Goal: Feedback & Contribution: Contribute content

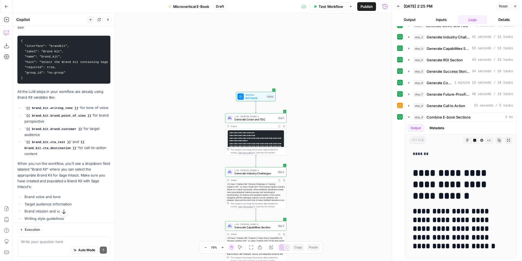
scroll to position [610, 0]
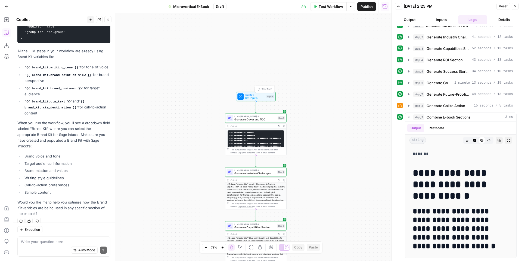
click at [259, 94] on span "Workflow" at bounding box center [255, 94] width 20 height 3
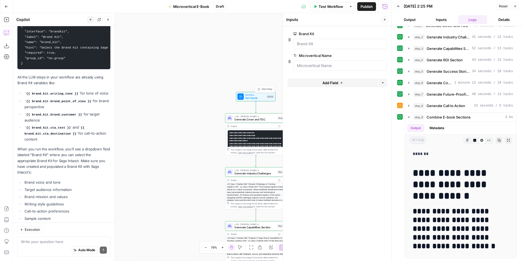
scroll to position [636, 0]
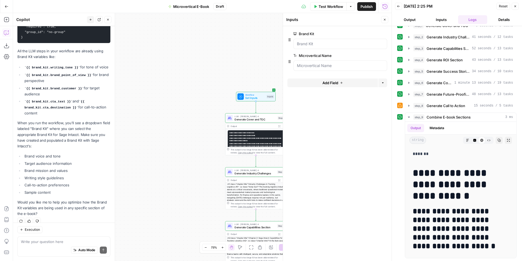
click at [344, 83] on button "Add Field" at bounding box center [332, 82] width 91 height 9
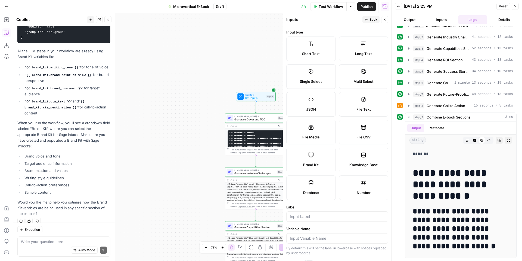
click at [311, 152] on icon at bounding box center [310, 154] width 5 height 5
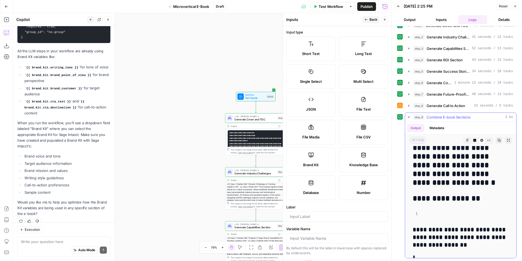
scroll to position [39, 0]
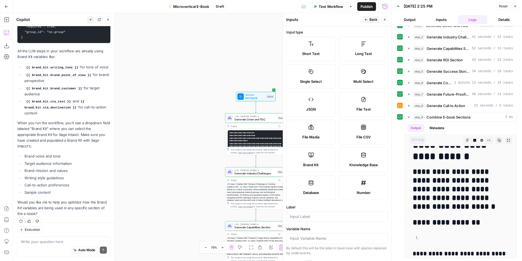
click at [363, 162] on span "Knowledge Base" at bounding box center [363, 164] width 29 height 5
click at [349, 162] on span "Knowledge Base" at bounding box center [363, 164] width 29 height 5
click at [354, 155] on label "Knowledge Base" at bounding box center [363, 159] width 49 height 24
click at [371, 21] on span "Back" at bounding box center [374, 19] width 8 height 5
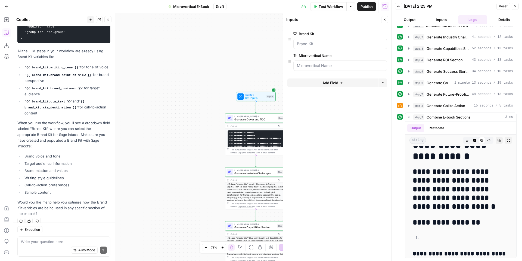
click at [341, 84] on button "Add Field" at bounding box center [332, 82] width 91 height 9
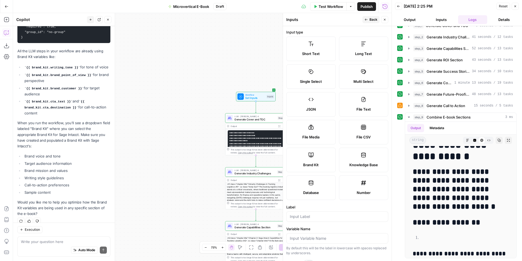
click at [362, 157] on icon at bounding box center [363, 154] width 5 height 5
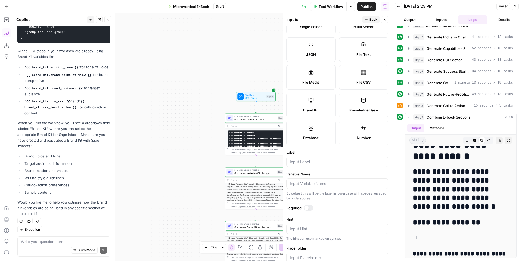
scroll to position [67, 0]
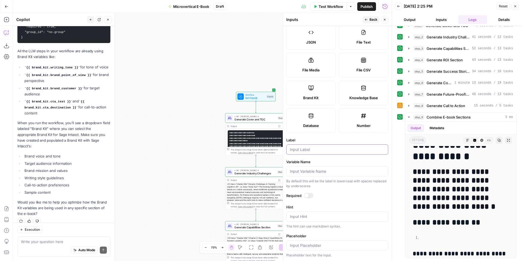
click at [311, 151] on input "Label" at bounding box center [337, 149] width 95 height 5
type input "Knowledge Base"
click at [311, 195] on div at bounding box center [309, 195] width 10 height 5
click at [372, 17] on span "Back" at bounding box center [374, 19] width 8 height 5
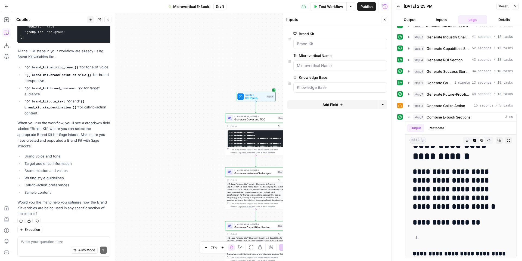
click at [313, 92] on div at bounding box center [340, 87] width 94 height 10
click at [333, 89] on Base "Knowledge Base" at bounding box center [340, 87] width 87 height 5
click at [333, 91] on div at bounding box center [340, 87] width 94 height 10
click at [322, 88] on Base "Knowledge Base" at bounding box center [340, 87] width 87 height 5
click at [309, 86] on Base "Knowledge Base" at bounding box center [340, 87] width 87 height 5
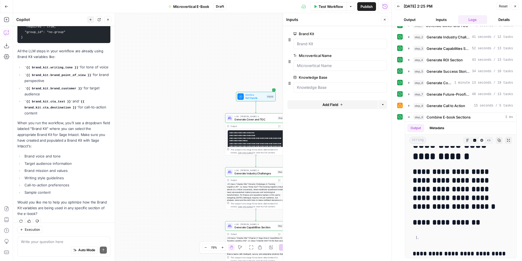
click at [317, 39] on div at bounding box center [340, 44] width 94 height 10
click at [313, 48] on div at bounding box center [340, 44] width 94 height 10
click at [339, 104] on button "Add Field" at bounding box center [332, 104] width 91 height 9
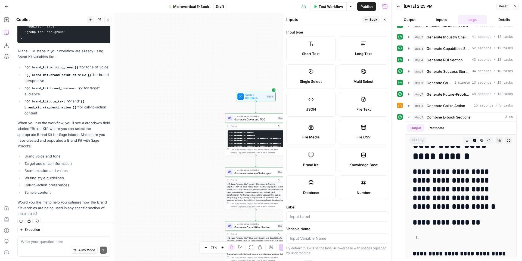
click at [372, 19] on span "Back" at bounding box center [374, 19] width 8 height 5
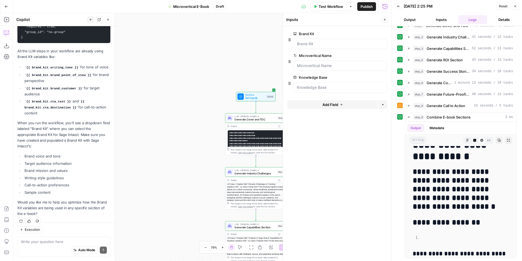
click at [398, 5] on icon "button" at bounding box center [398, 6] width 3 height 3
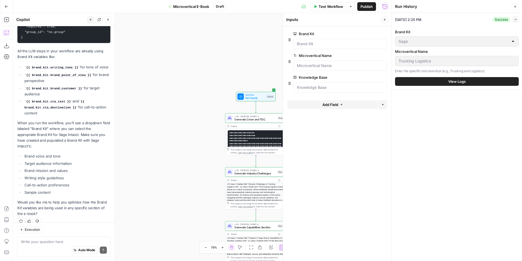
click at [197, 92] on div "Workflow Set Inputs Inputs LLM · [PERSON_NAME] 4 Generate Cover and TOC Step 1 …" at bounding box center [202, 136] width 379 height 247
click at [8, 8] on icon "button" at bounding box center [7, 7] width 4 height 4
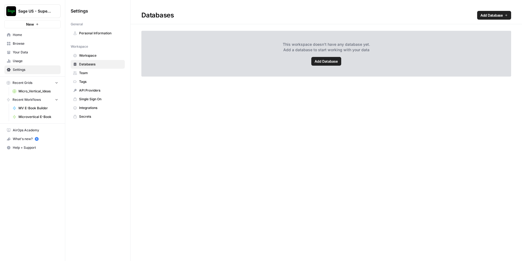
click at [22, 53] on span "Your Data" at bounding box center [35, 52] width 45 height 5
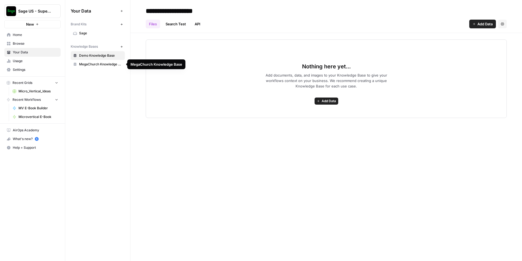
click at [96, 64] on span "MegaChurch Knowledge Base" at bounding box center [100, 64] width 43 height 5
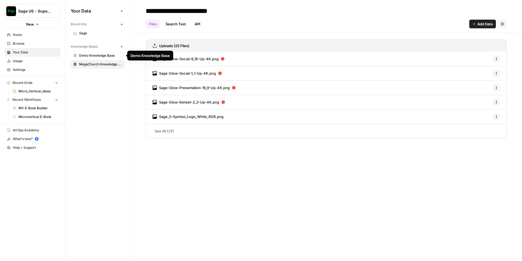
click at [99, 55] on span "Demo Knowledge Base" at bounding box center [100, 55] width 43 height 5
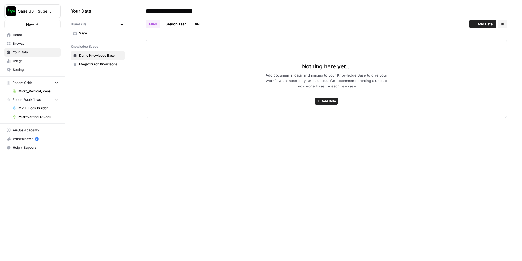
click at [95, 63] on span "MegaChurch Knowledge Base" at bounding box center [100, 64] width 43 height 5
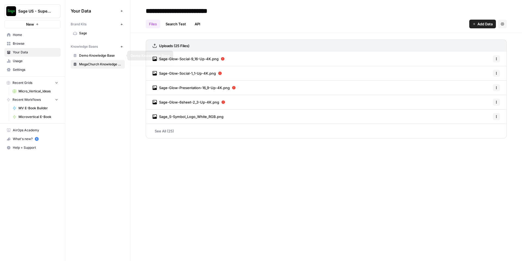
click at [90, 111] on div "Your Data Add Data Brand Kits New Sage Knowledge Bases New Demo Knowledge Base …" at bounding box center [97, 130] width 65 height 261
click at [122, 24] on icon "button" at bounding box center [121, 24] width 3 height 3
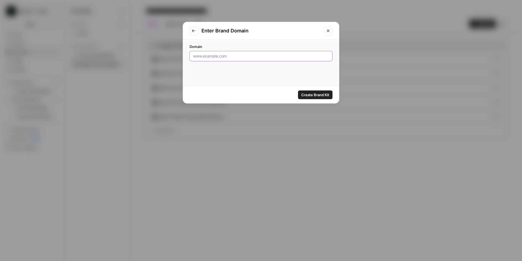
click at [218, 56] on input "Domain" at bounding box center [261, 55] width 136 height 5
click at [328, 31] on icon "Close modal" at bounding box center [328, 31] width 4 height 4
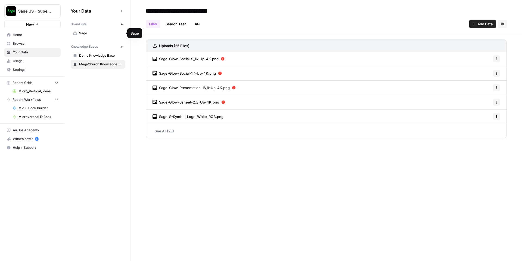
click at [87, 33] on span "Sage" at bounding box center [100, 33] width 43 height 5
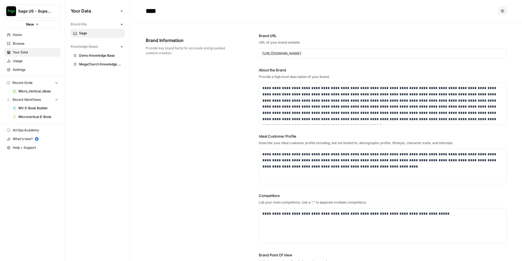
click at [121, 47] on icon "button" at bounding box center [121, 46] width 2 height 2
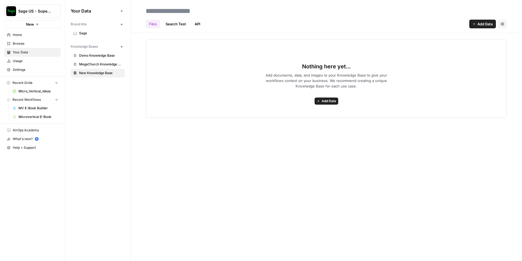
click at [325, 102] on span "Add Data" at bounding box center [329, 100] width 14 height 5
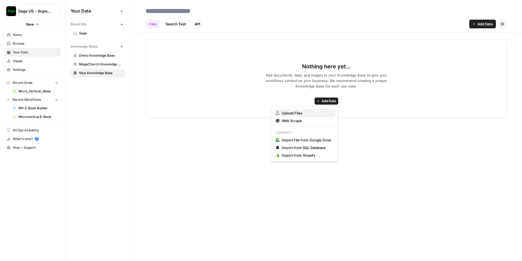
click at [282, 111] on span "Upload Files" at bounding box center [306, 112] width 49 height 5
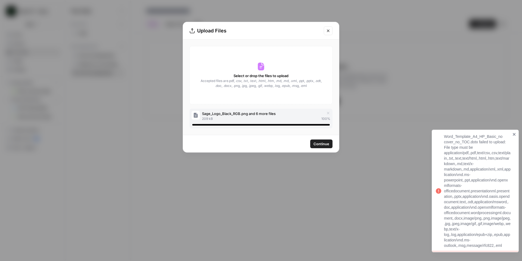
click at [515, 133] on icon "close" at bounding box center [514, 134] width 3 height 3
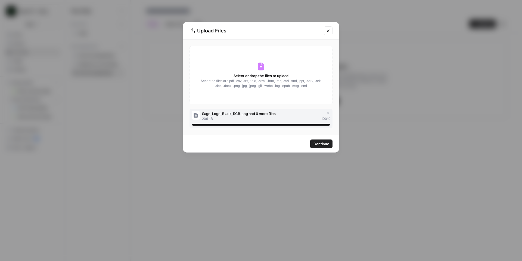
click at [321, 144] on span "Continue" at bounding box center [322, 143] width 16 height 5
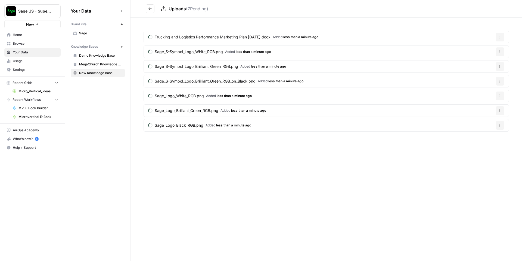
click at [176, 9] on span "Uploads" at bounding box center [177, 8] width 17 height 5
click at [161, 8] on icon at bounding box center [163, 8] width 5 height 5
click at [202, 164] on div "Uploads ( 7 Pending) Trucking and Logistics Performance Marketing Plan [DATE].d…" at bounding box center [327, 130] width 392 height 261
click at [162, 159] on div "Uploads ( 7 Pending) Trucking and Logistics Performance Marketing Plan [DATE].d…" at bounding box center [327, 130] width 392 height 261
click at [178, 181] on div "Uploads ( 1 Pending) Trucking and Logistics Performance Marketing Plan [DATE].d…" at bounding box center [327, 130] width 392 height 261
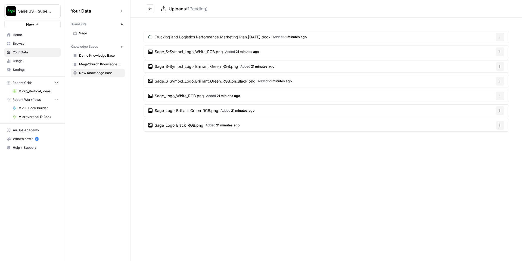
click at [190, 166] on div "Uploads ( 1 Pending) Trucking and Logistics Performance Marketing Plan [DATE].d…" at bounding box center [327, 130] width 392 height 261
click at [198, 178] on div "Uploads ( 1 Pending) Trucking and Logistics Performance Marketing Plan [DATE].d…" at bounding box center [327, 130] width 392 height 261
click at [82, 63] on span "MegaChurch Knowledge Base" at bounding box center [100, 64] width 43 height 5
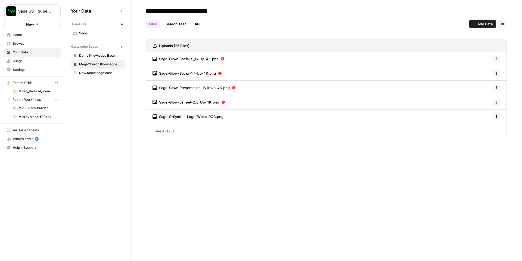
click at [91, 74] on span "New Knowledge Base" at bounding box center [100, 72] width 43 height 5
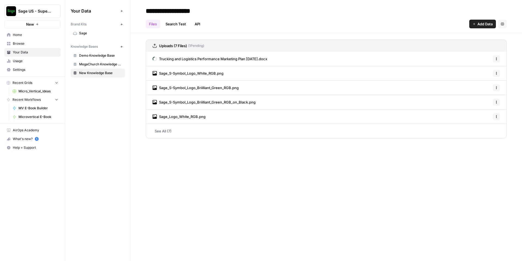
click at [159, 176] on div "**********" at bounding box center [327, 130] width 392 height 261
click at [139, 178] on div "**********" at bounding box center [327, 130] width 392 height 261
click at [195, 8] on input "**********" at bounding box center [187, 10] width 87 height 11
click at [180, 9] on input "**********" at bounding box center [187, 10] width 87 height 11
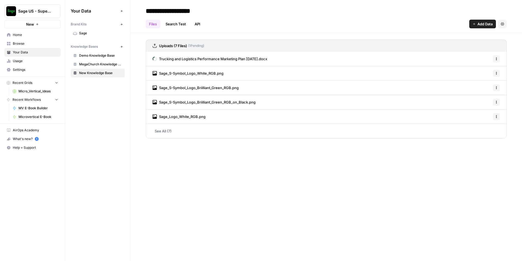
click at [180, 9] on input "**********" at bounding box center [187, 10] width 87 height 11
type input "**********"
click at [187, 180] on div "**********" at bounding box center [327, 130] width 392 height 261
click at [104, 134] on div "Your Data Add Data Brand Kits New Sage Knowledge Bases New Demo Knowledge Base …" at bounding box center [97, 130] width 65 height 261
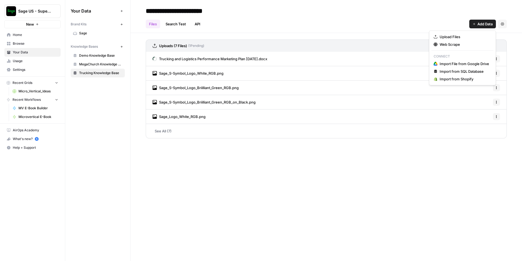
click at [485, 23] on span "Add Data" at bounding box center [484, 23] width 15 height 5
click at [365, 31] on header "**********" at bounding box center [327, 16] width 392 height 33
